Goal: Check status: Check status

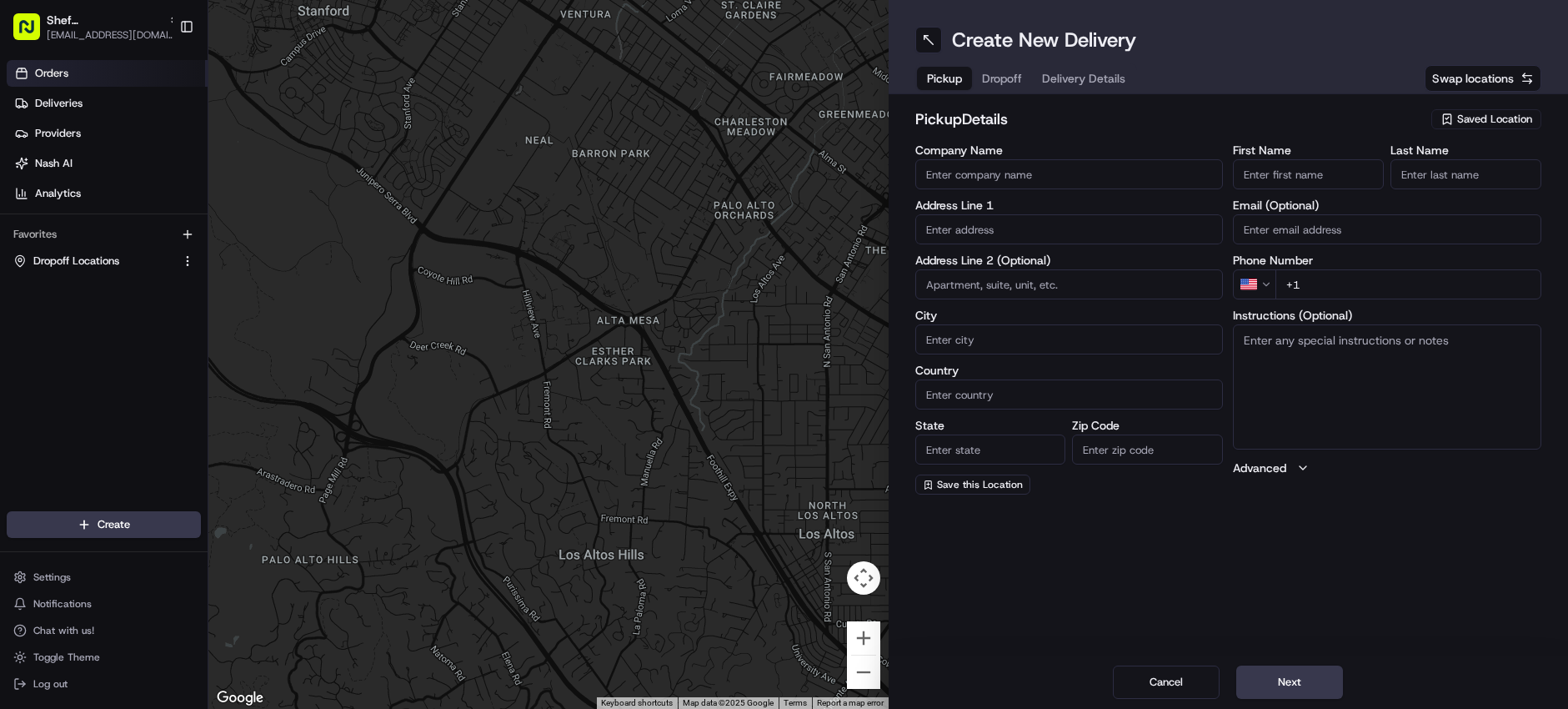
click at [63, 70] on span "Orders" at bounding box center [52, 72] width 34 height 15
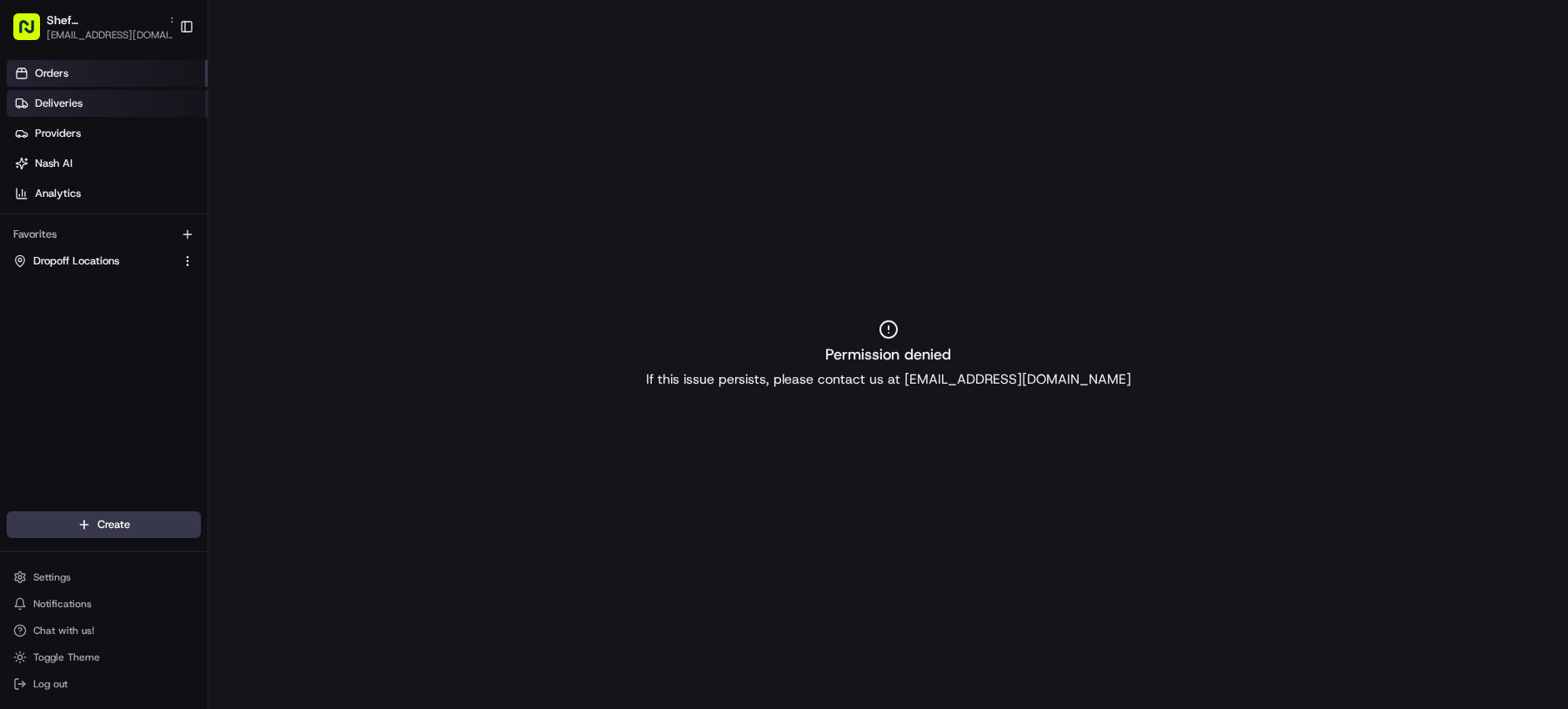
click at [53, 105] on span "Deliveries" at bounding box center [59, 103] width 47 height 15
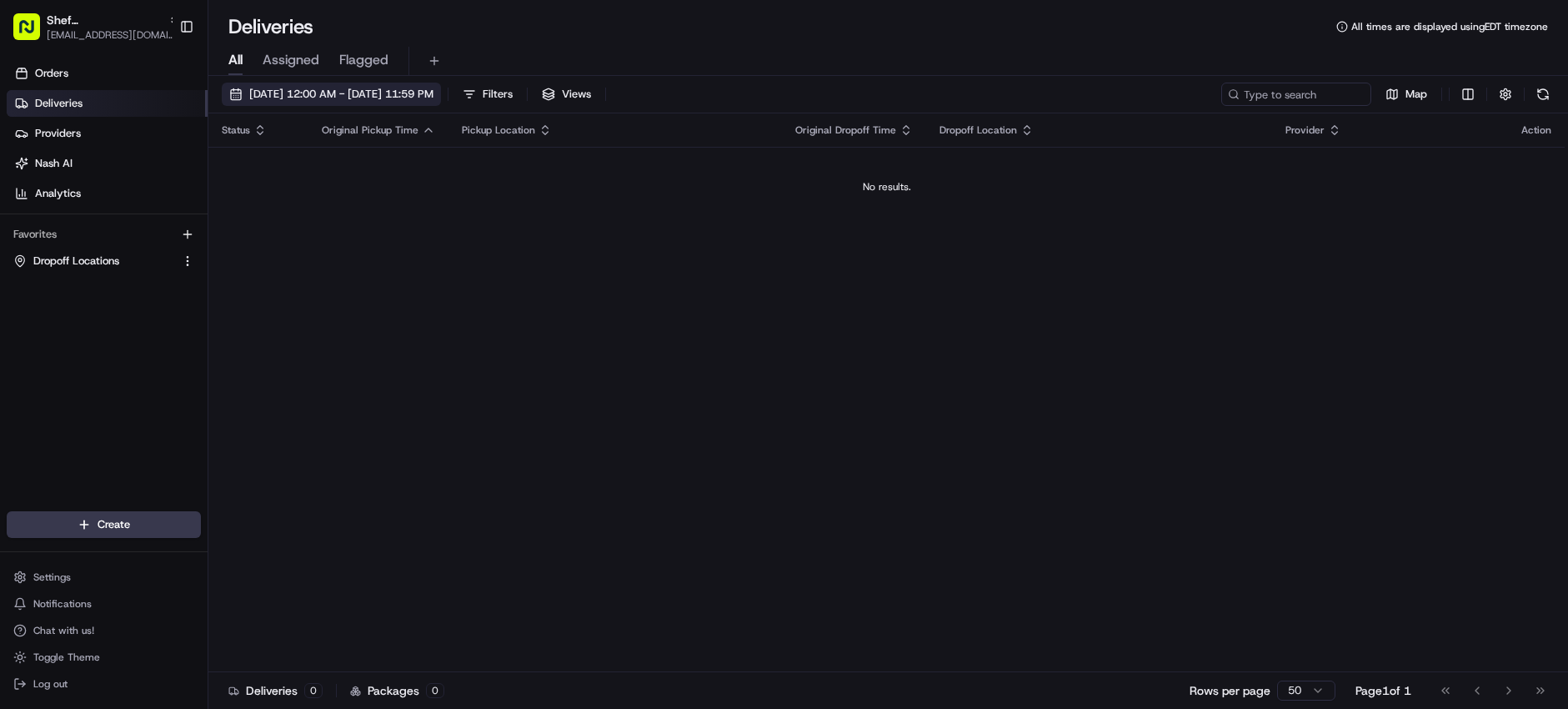
click at [302, 93] on span "[DATE] 12:00 AM - [DATE] 11:59 PM" at bounding box center [341, 94] width 184 height 15
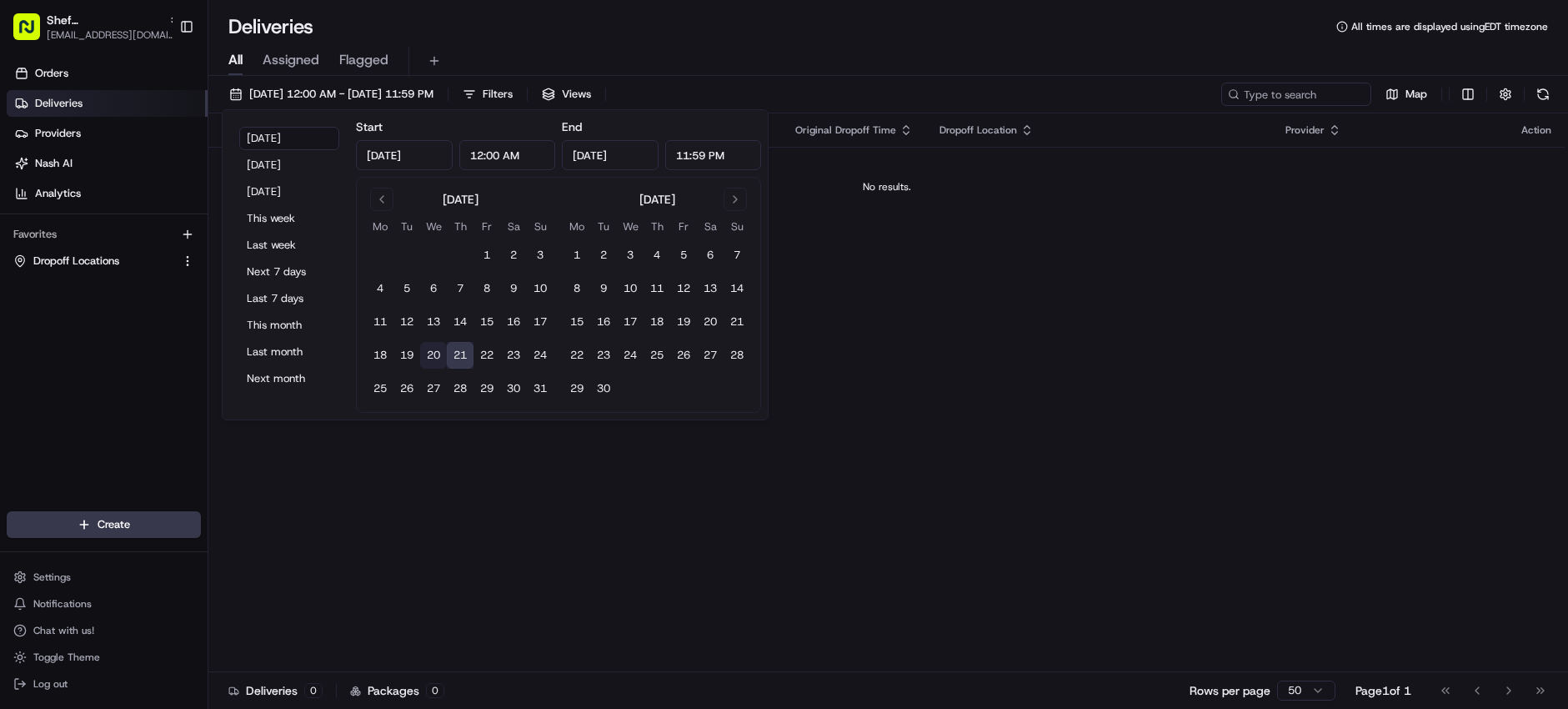
click at [427, 359] on button "20" at bounding box center [433, 355] width 27 height 27
type input "[DATE]"
click at [828, 47] on div "All Assigned Flagged" at bounding box center [888, 61] width 1360 height 29
